Goal: Information Seeking & Learning: Learn about a topic

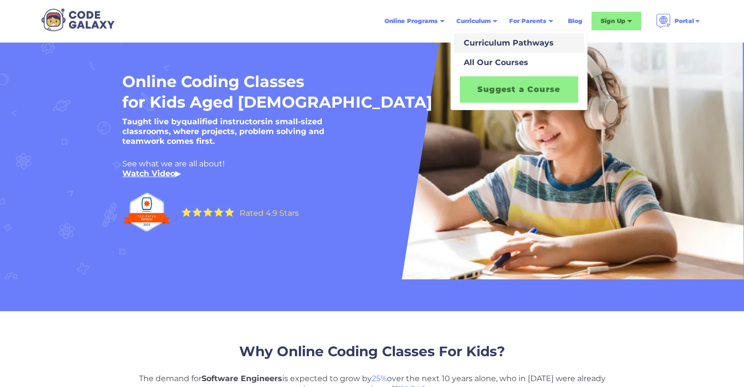
click at [485, 46] on div "Curriculum Pathways" at bounding box center [507, 43] width 94 height 12
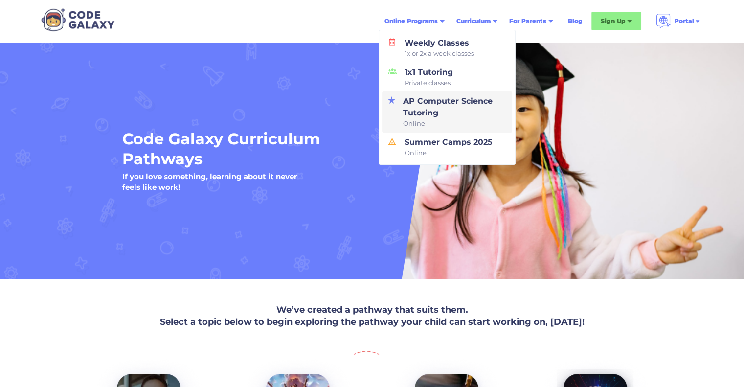
click at [447, 116] on div "AP Computer Science Tutoring Online" at bounding box center [452, 111] width 107 height 33
